Goal: Use online tool/utility: Utilize a website feature to perform a specific function

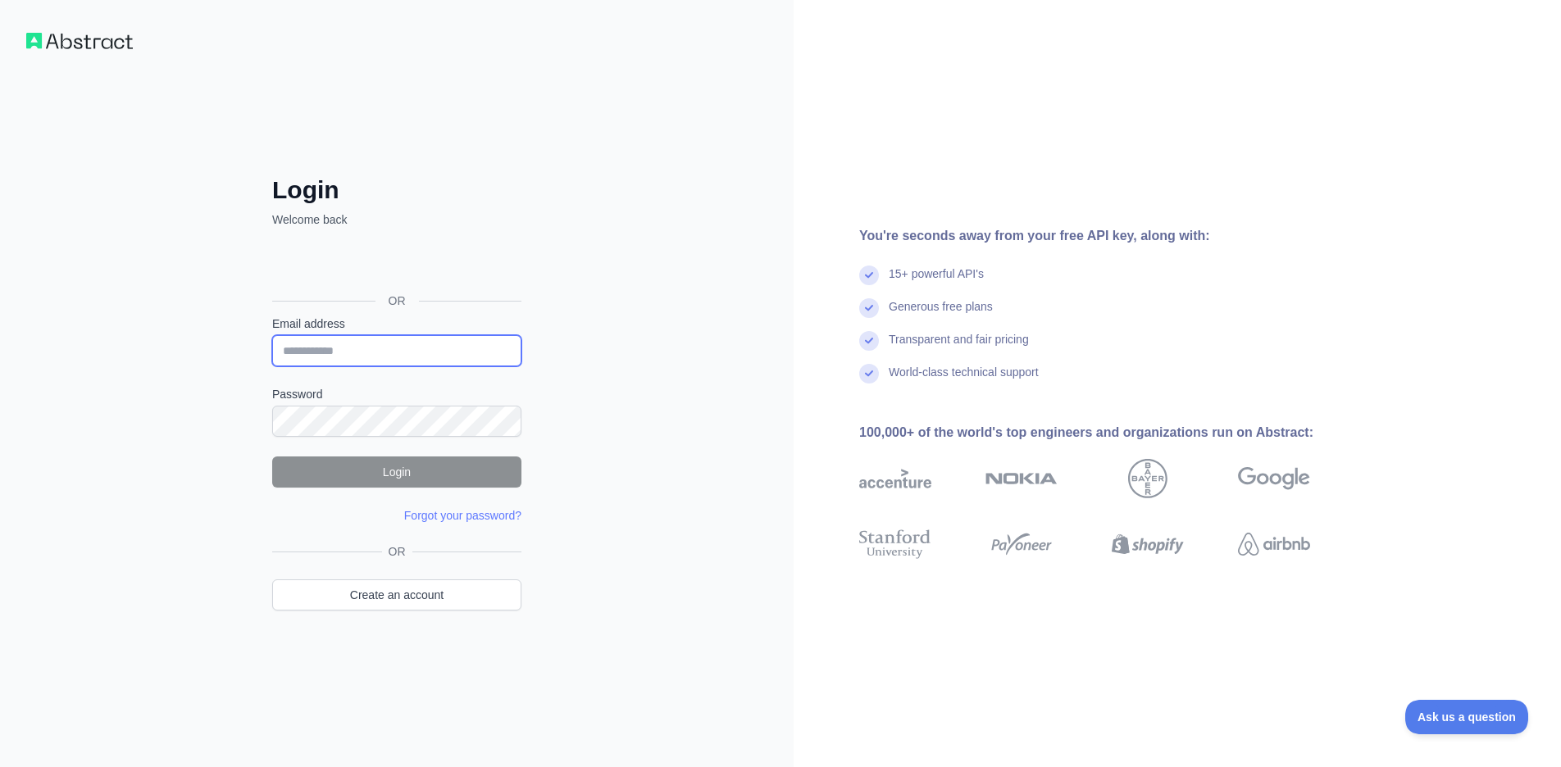
type input "**********"
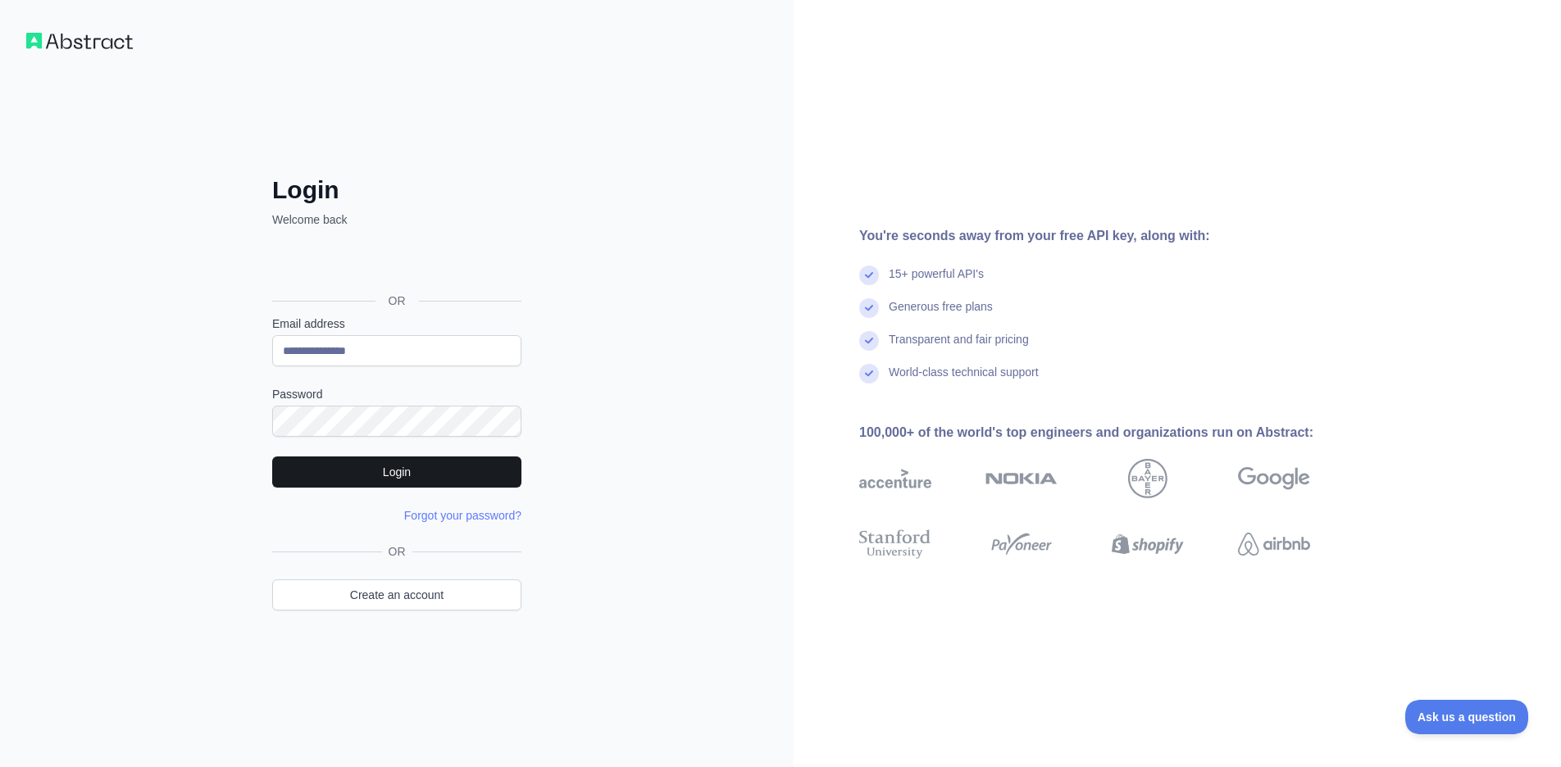
click at [390, 475] on button "Login" at bounding box center [396, 472] width 249 height 31
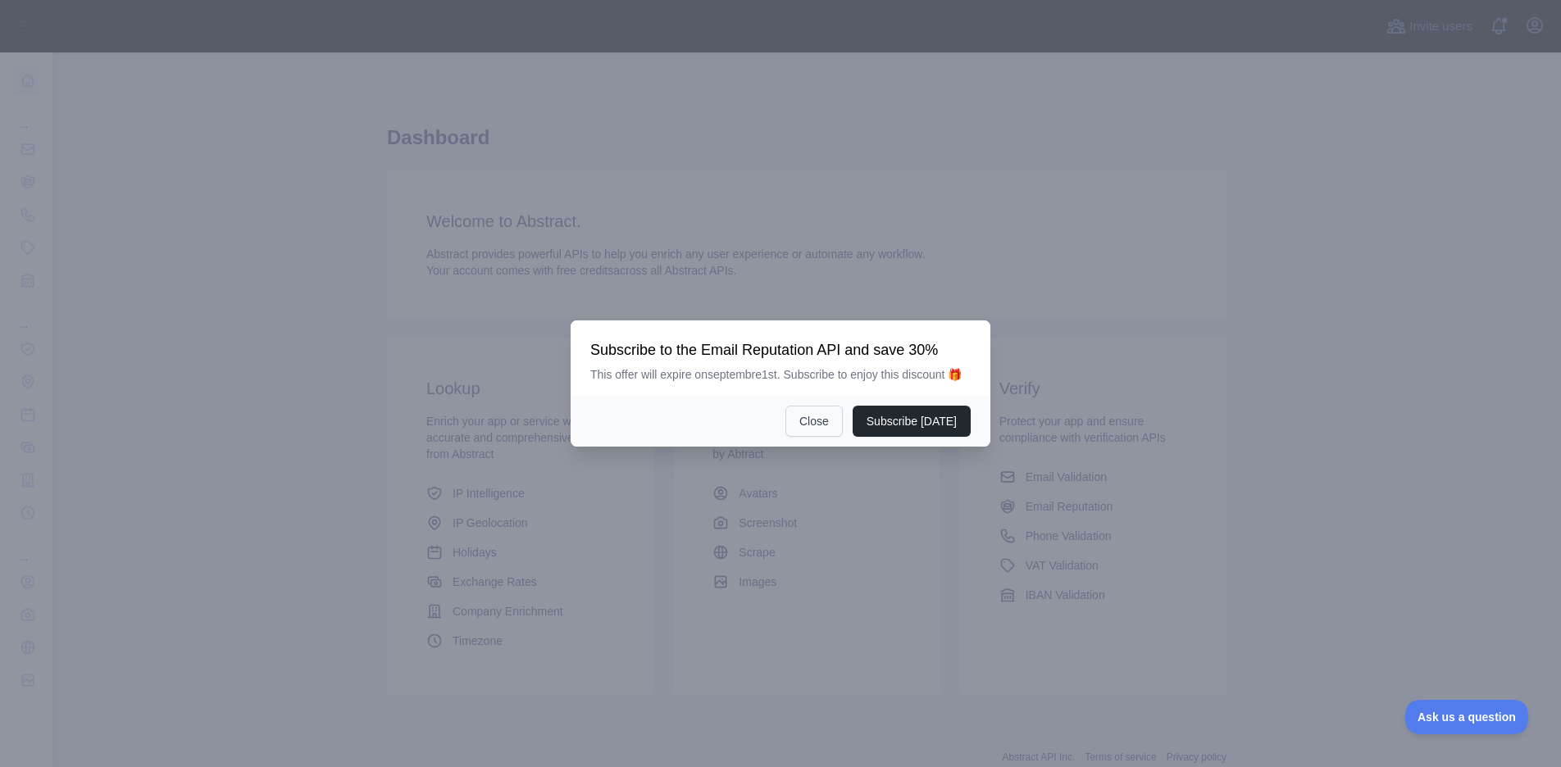
click at [835, 423] on button "Close" at bounding box center [813, 421] width 57 height 31
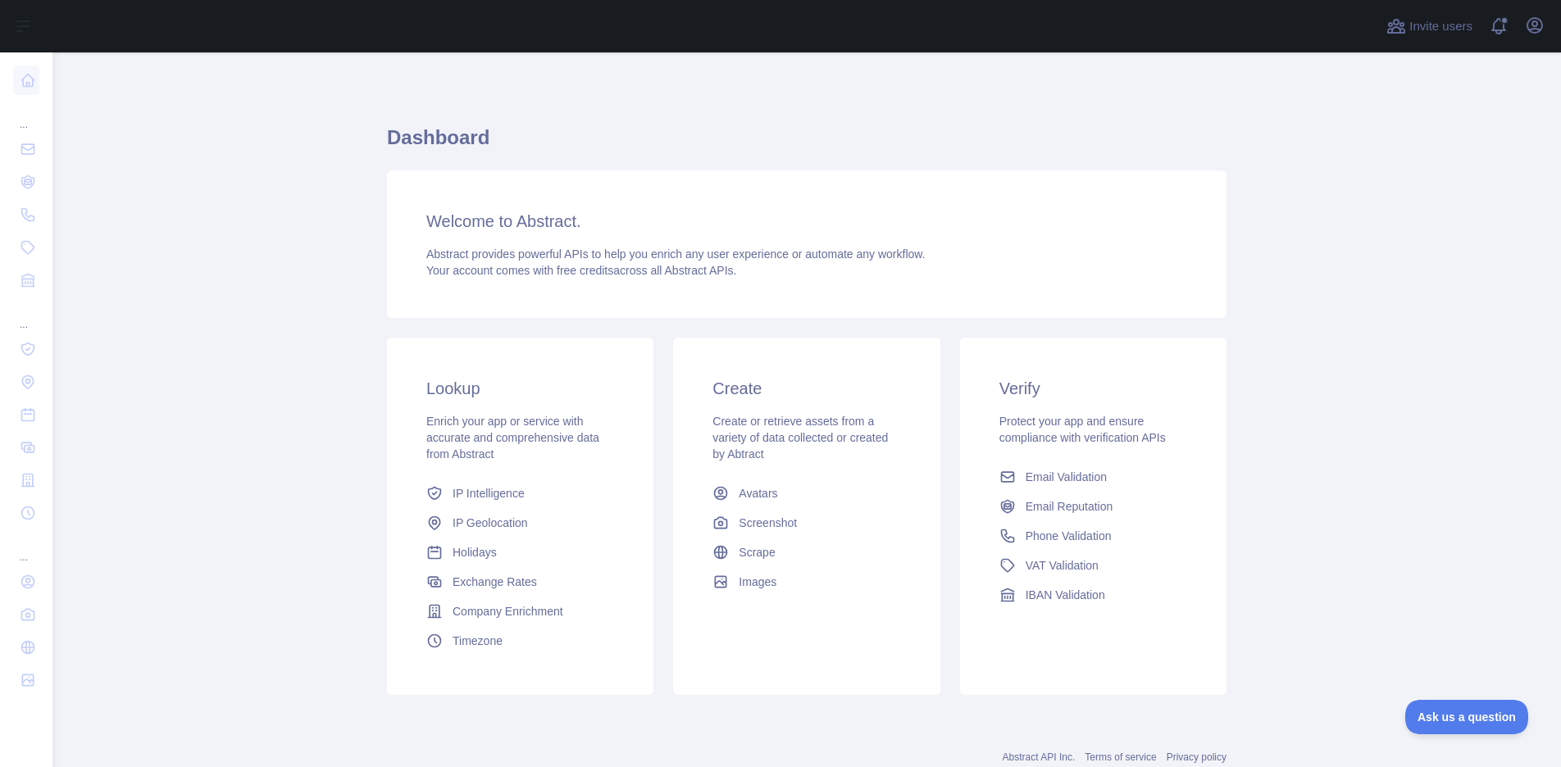
drag, startPoint x: 168, startPoint y: 145, endPoint x: 155, endPoint y: 136, distance: 15.9
click at [168, 145] on main "Dashboard Welcome to Abstract. Abstract provides powerful APIs to help you enri…" at bounding box center [806, 409] width 1508 height 715
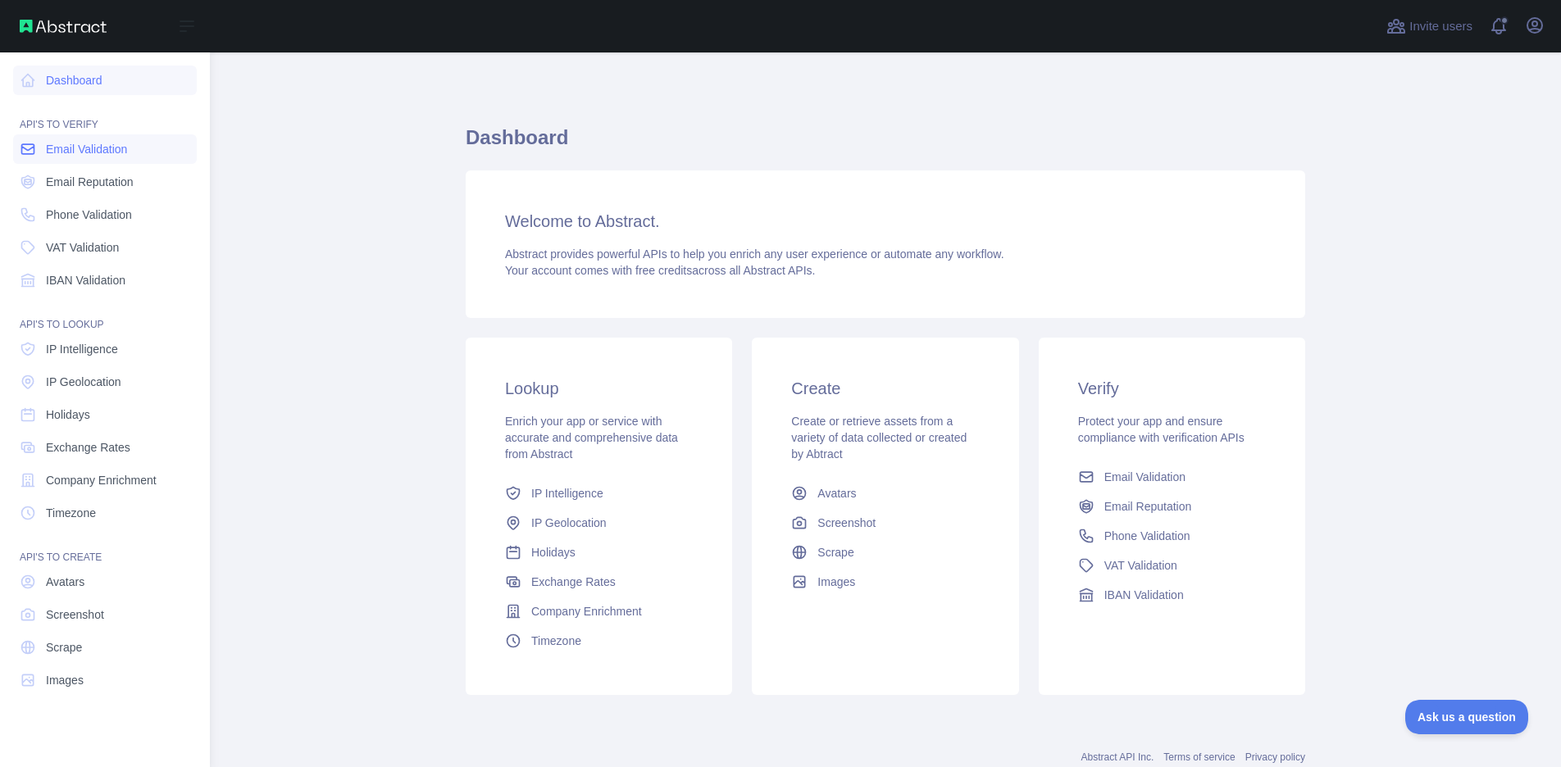
click at [76, 151] on span "Email Validation" at bounding box center [86, 149] width 81 height 16
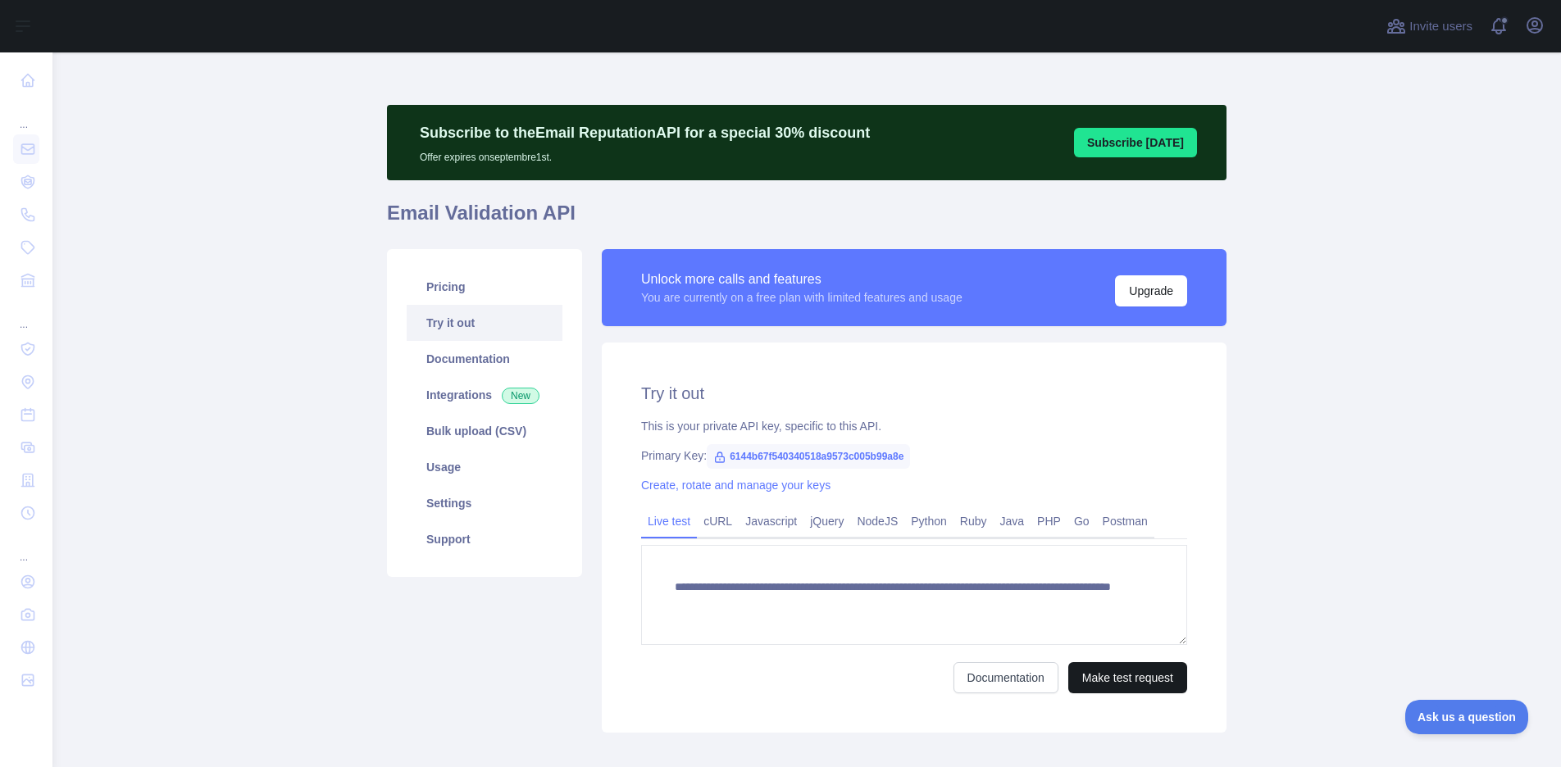
click at [1136, 673] on button "Make test request" at bounding box center [1127, 677] width 119 height 31
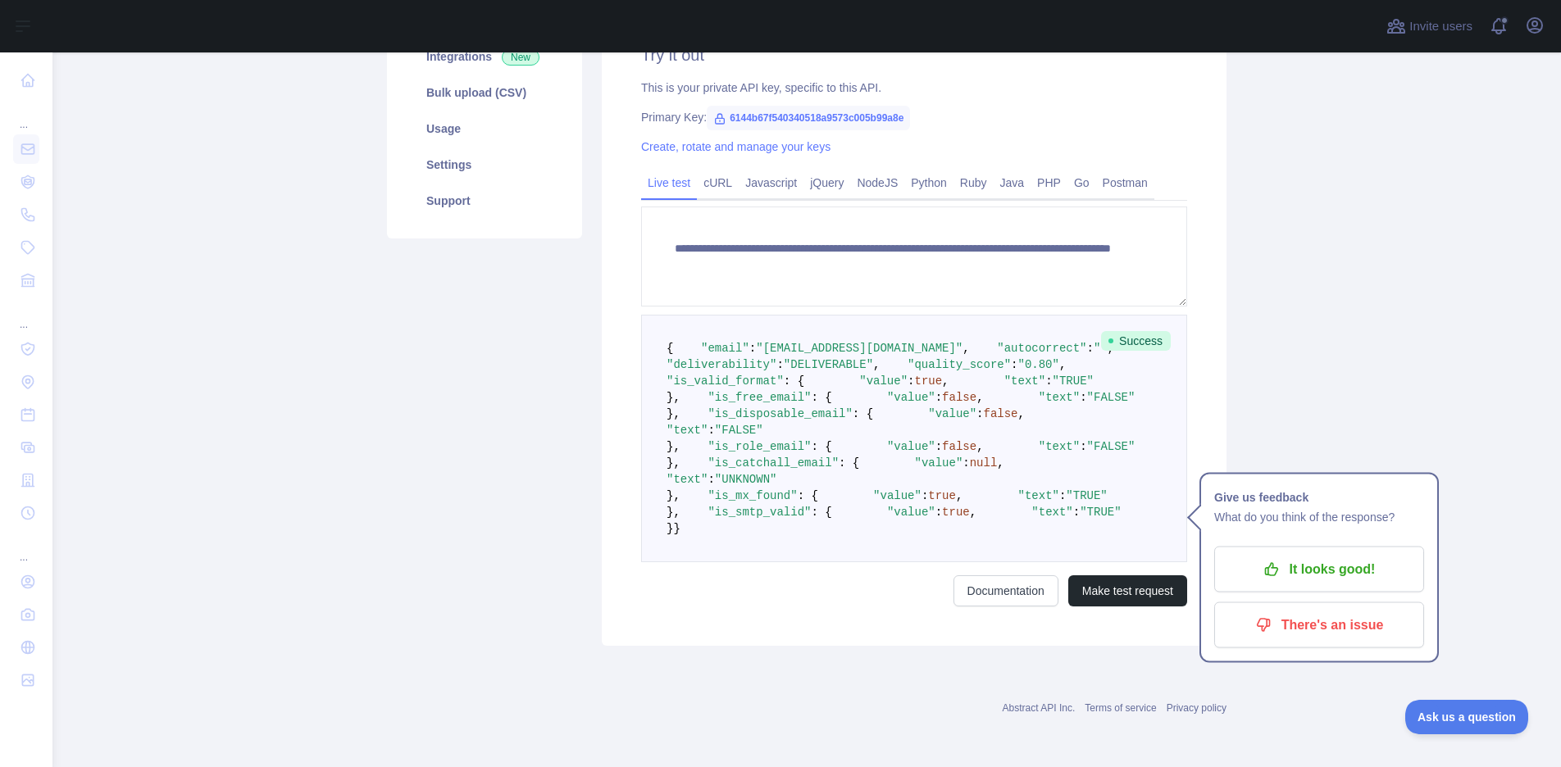
scroll to position [447, 0]
click at [1280, 562] on icon "button" at bounding box center [1271, 570] width 16 height 16
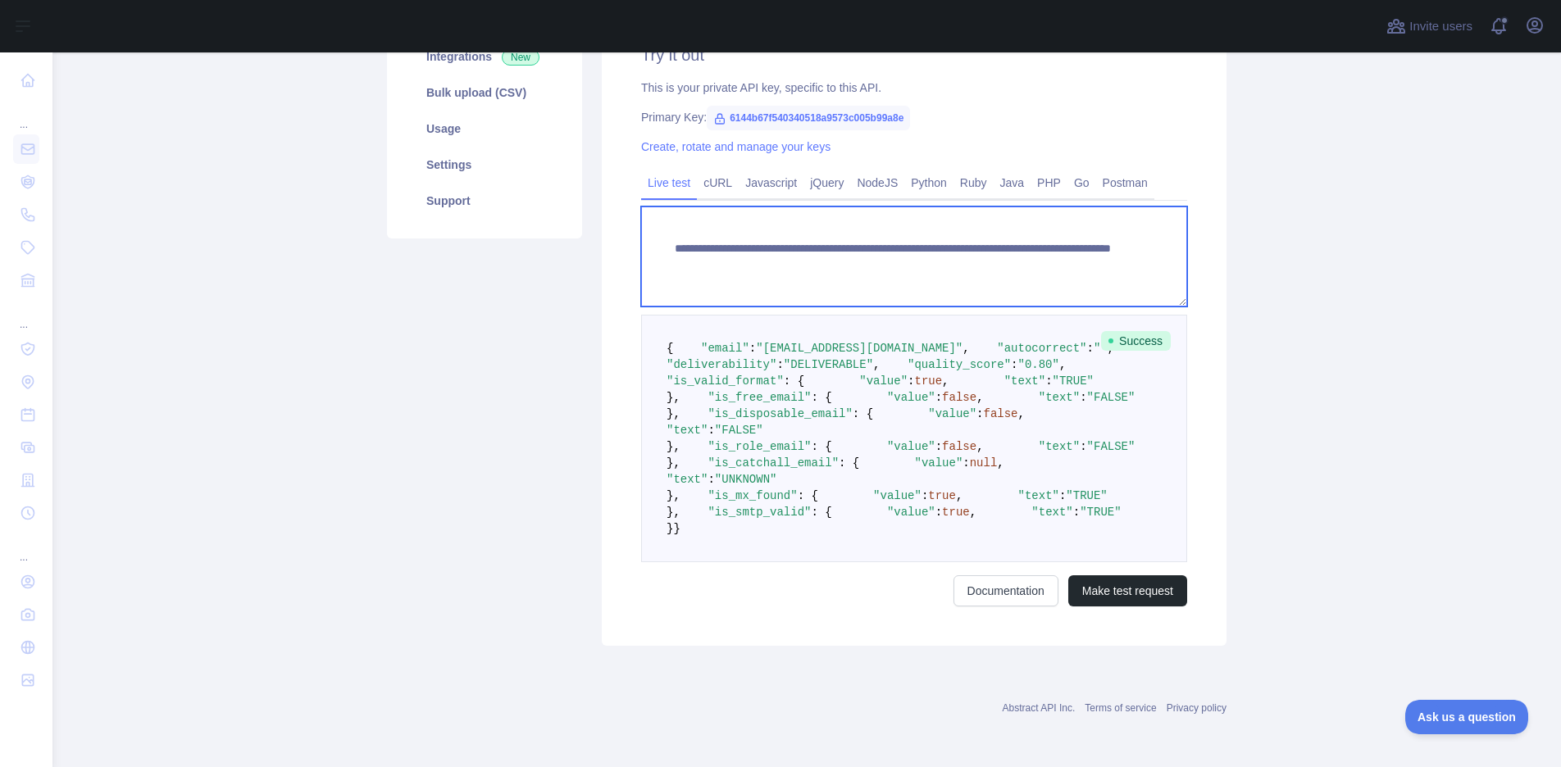
drag, startPoint x: 981, startPoint y: 157, endPoint x: 1092, endPoint y: 160, distance: 110.7
click at [1092, 207] on textarea "**********" at bounding box center [914, 257] width 546 height 100
type textarea "**********"
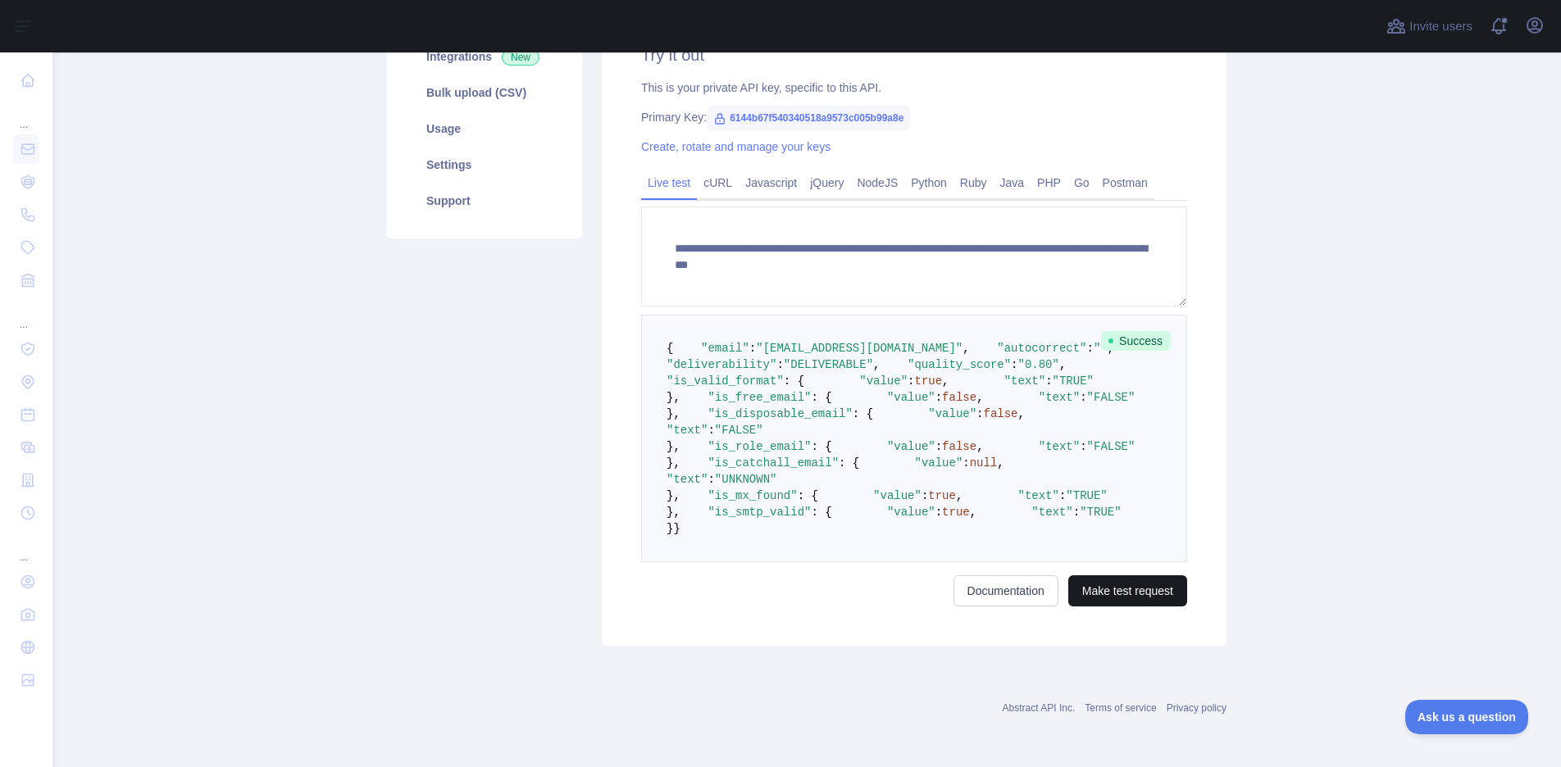
click at [1144, 591] on button "Make test request" at bounding box center [1127, 591] width 119 height 31
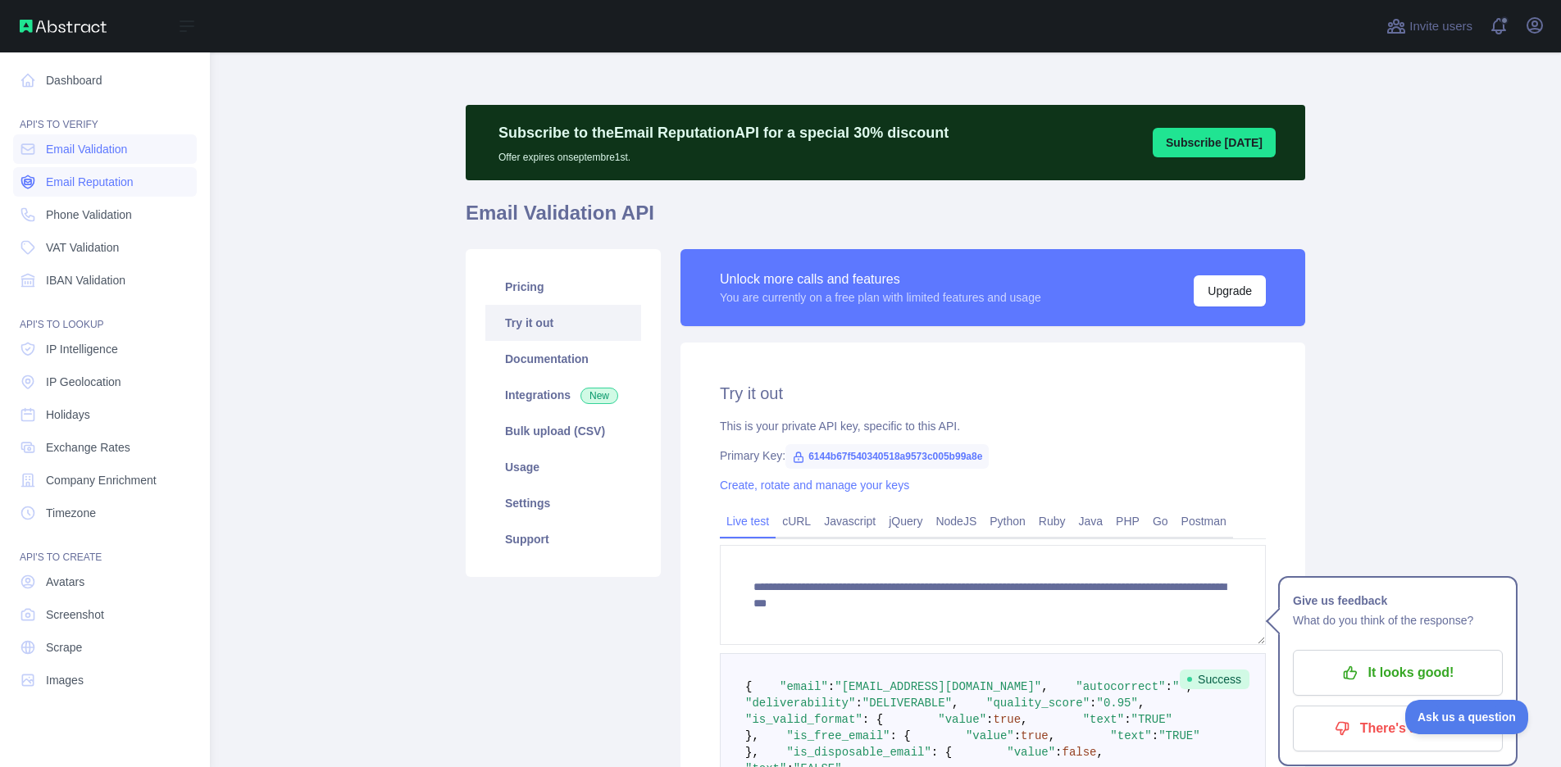
scroll to position [0, 0]
click at [61, 80] on link "Dashboard" at bounding box center [105, 81] width 184 height 30
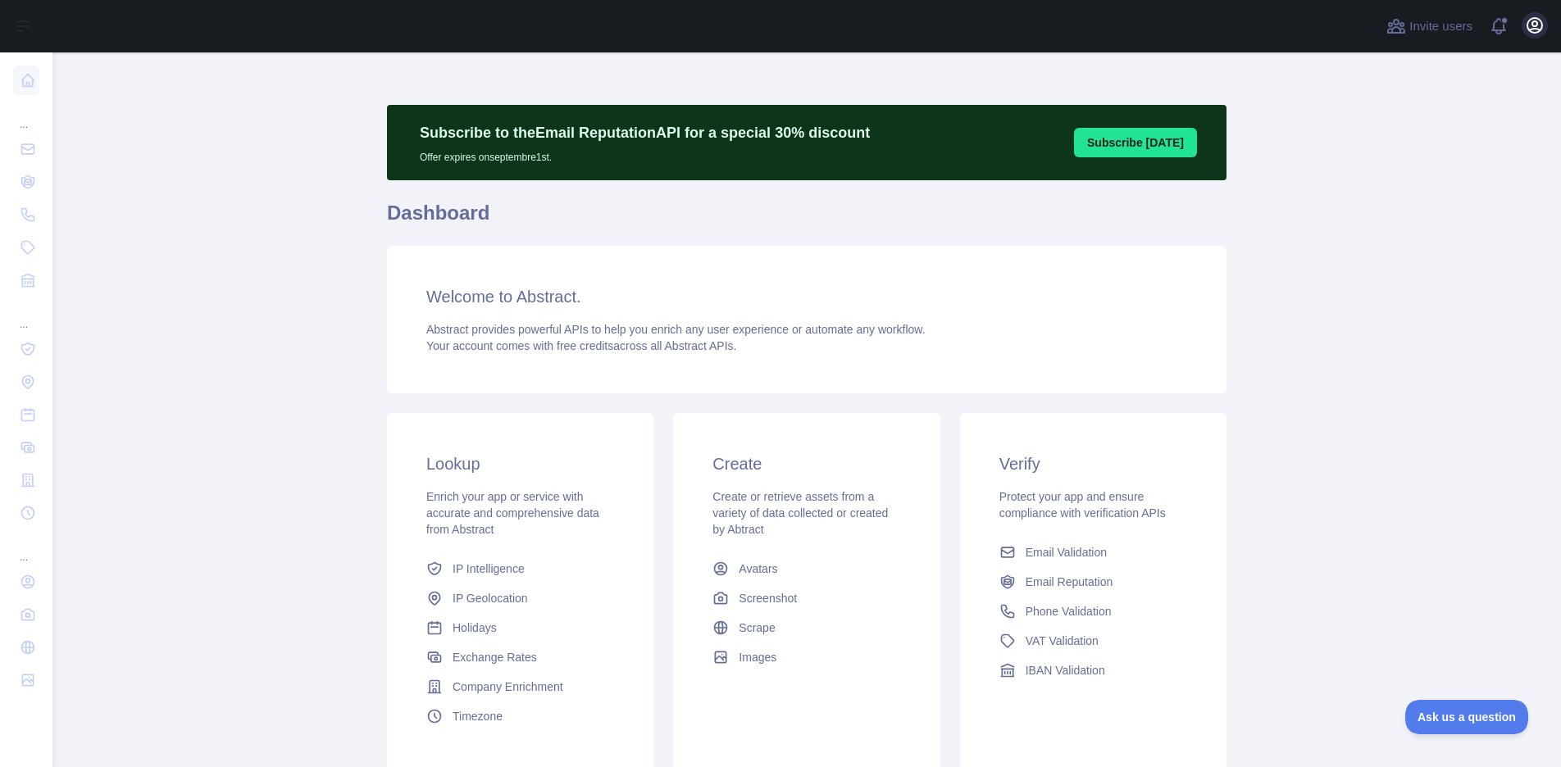
click at [1539, 27] on icon "button" at bounding box center [1535, 26] width 20 height 20
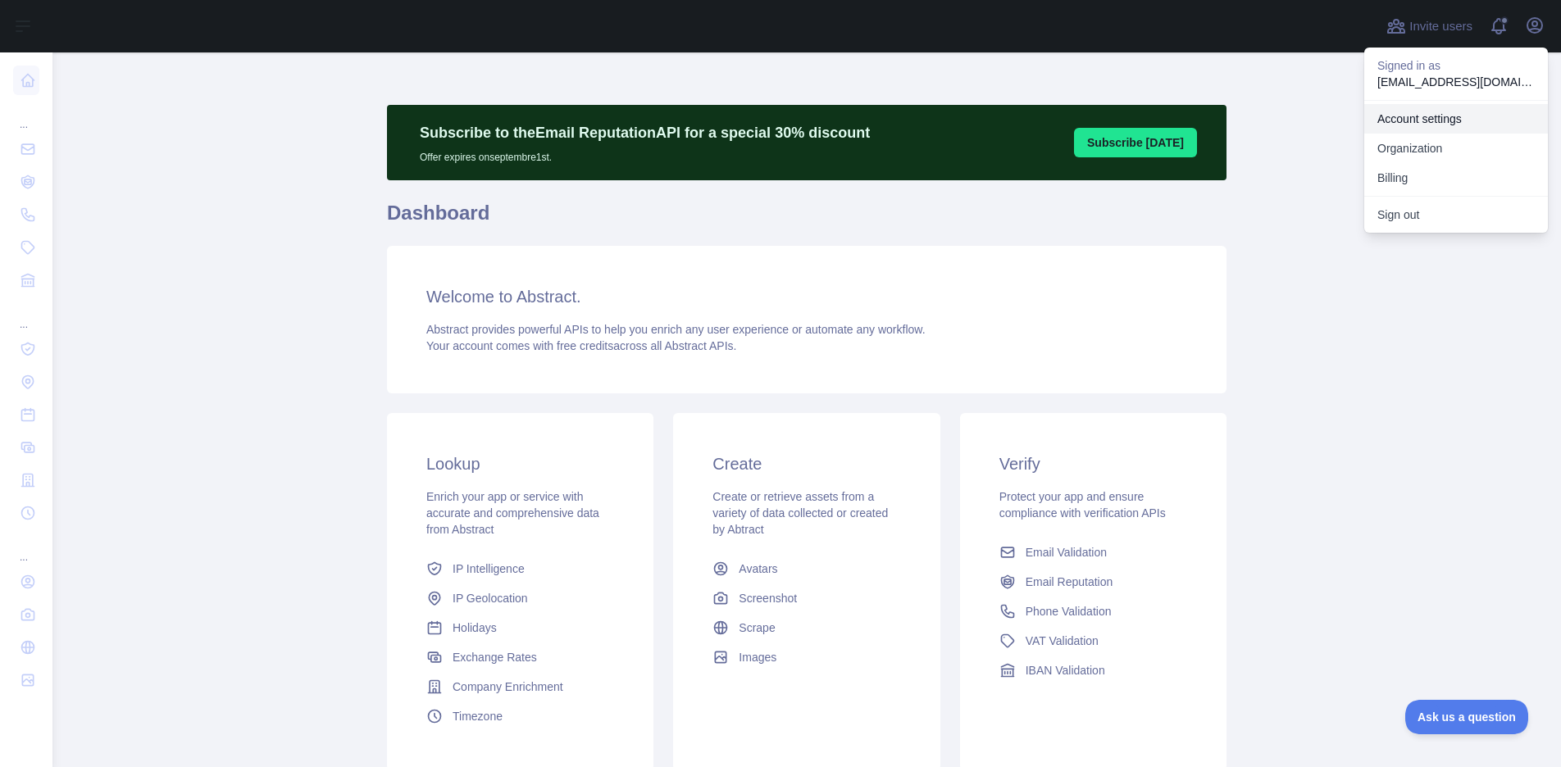
click at [1460, 124] on link "Account settings" at bounding box center [1456, 119] width 184 height 30
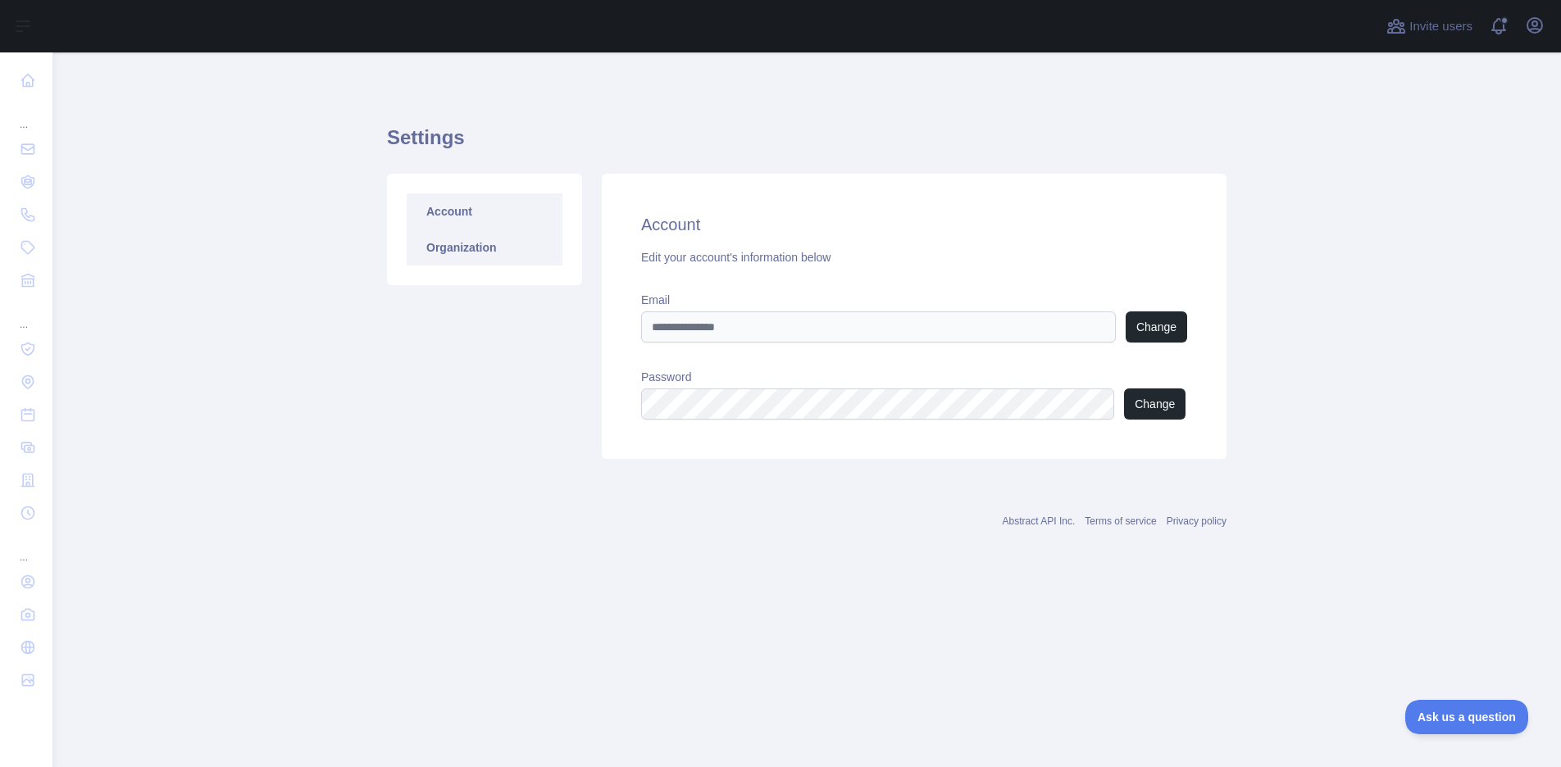
click at [461, 257] on link "Organization" at bounding box center [485, 248] width 156 height 36
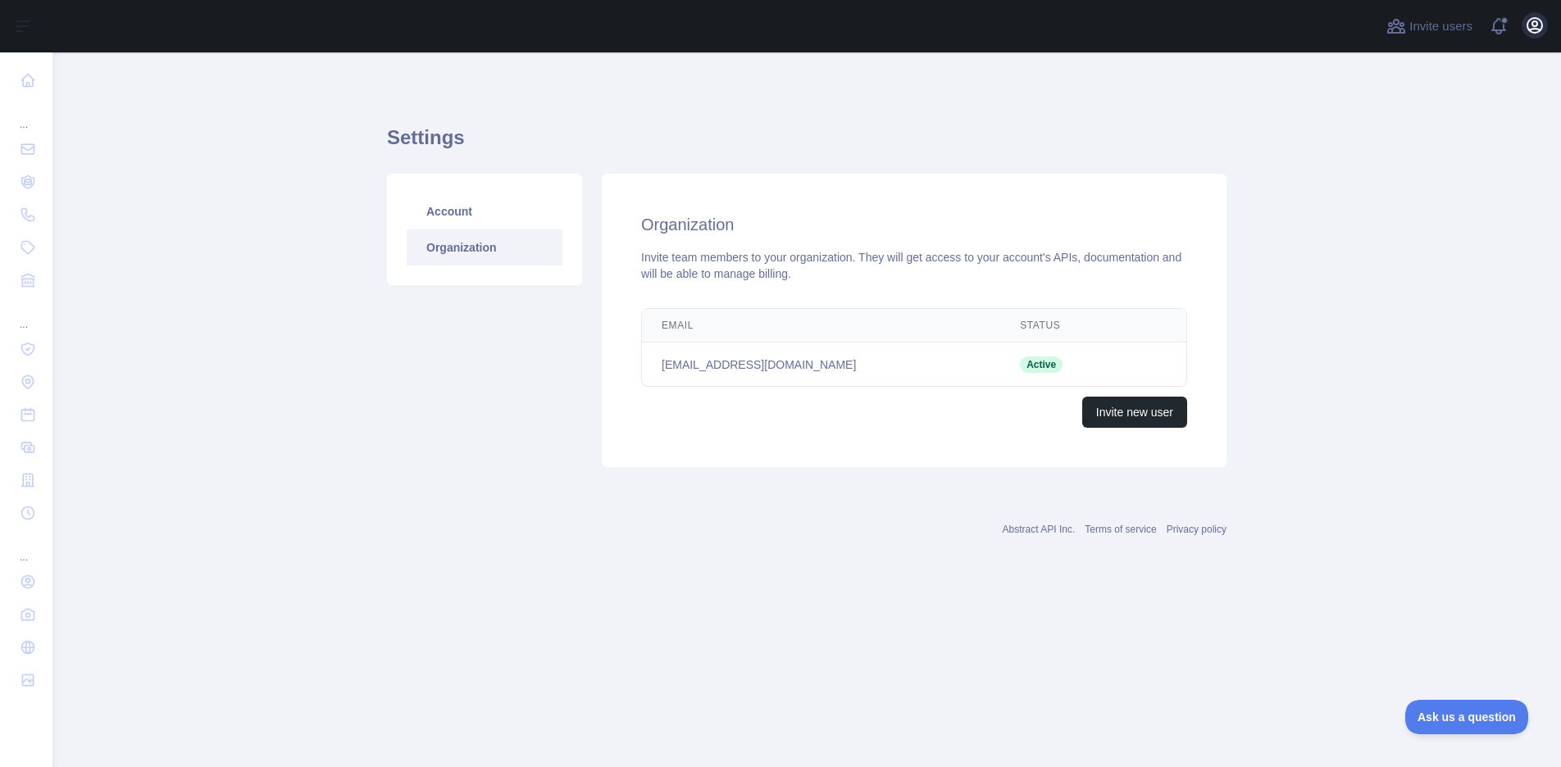
click at [1536, 30] on icon "button" at bounding box center [1535, 26] width 20 height 20
